Goal: Use online tool/utility: Utilize a website feature to perform a specific function

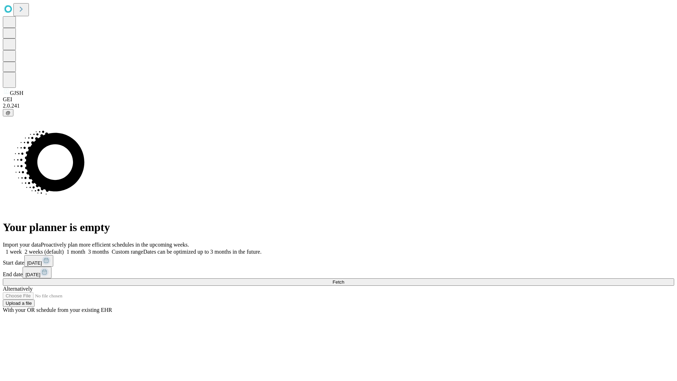
click at [344, 279] on span "Fetch" at bounding box center [338, 281] width 12 height 5
